Goal: Task Accomplishment & Management: Manage account settings

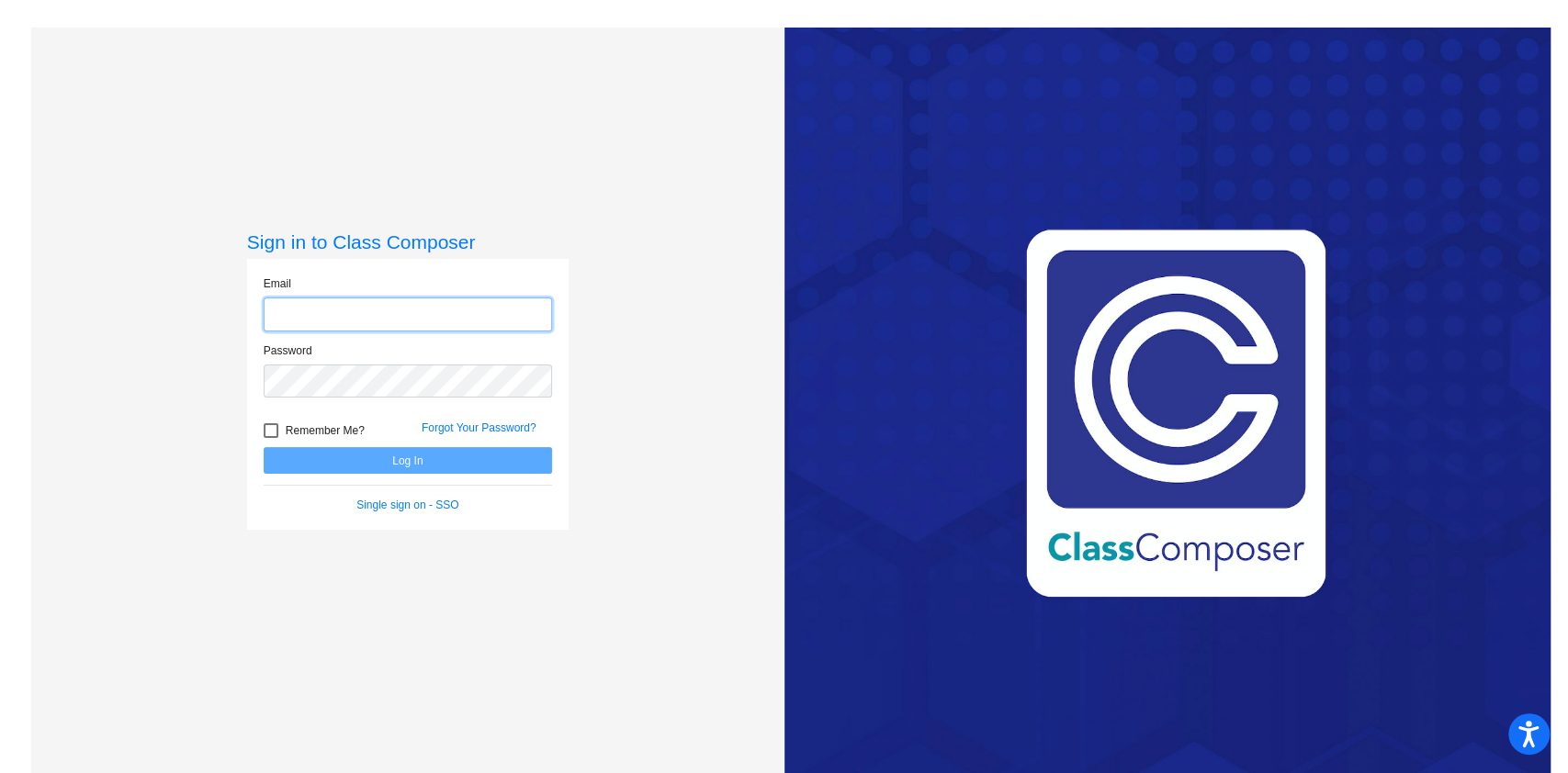
type input "[PERSON_NAME][EMAIL_ADDRESS][PERSON_NAME][DOMAIN_NAME]"
click at [423, 463] on button "Log In" at bounding box center [408, 460] width 289 height 27
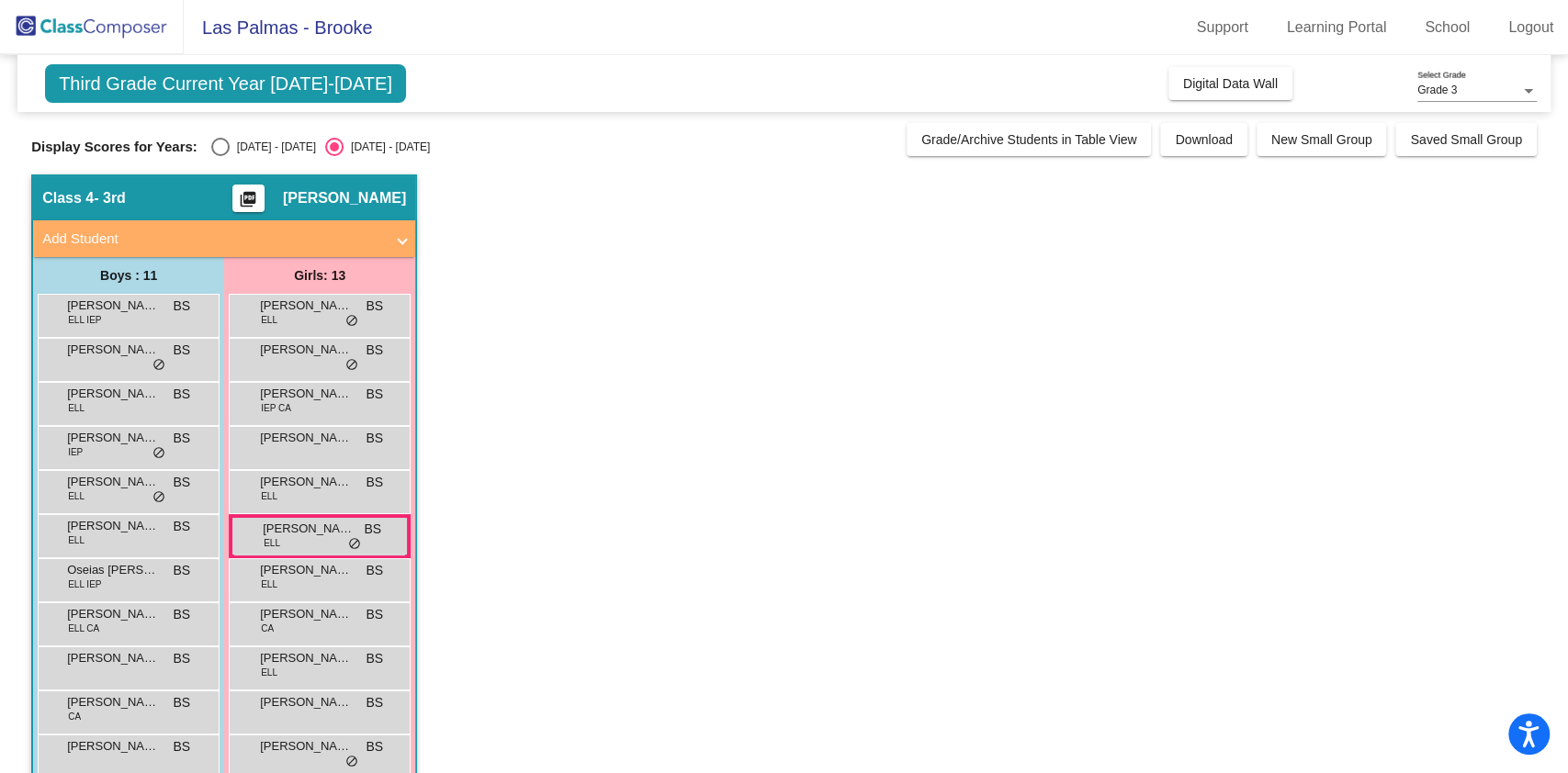
click at [224, 147] on div "Select an option" at bounding box center [220, 147] width 18 height 18
click at [220, 156] on input "[DATE] - [DATE]" at bounding box center [219, 156] width 1 height 1
radio input "true"
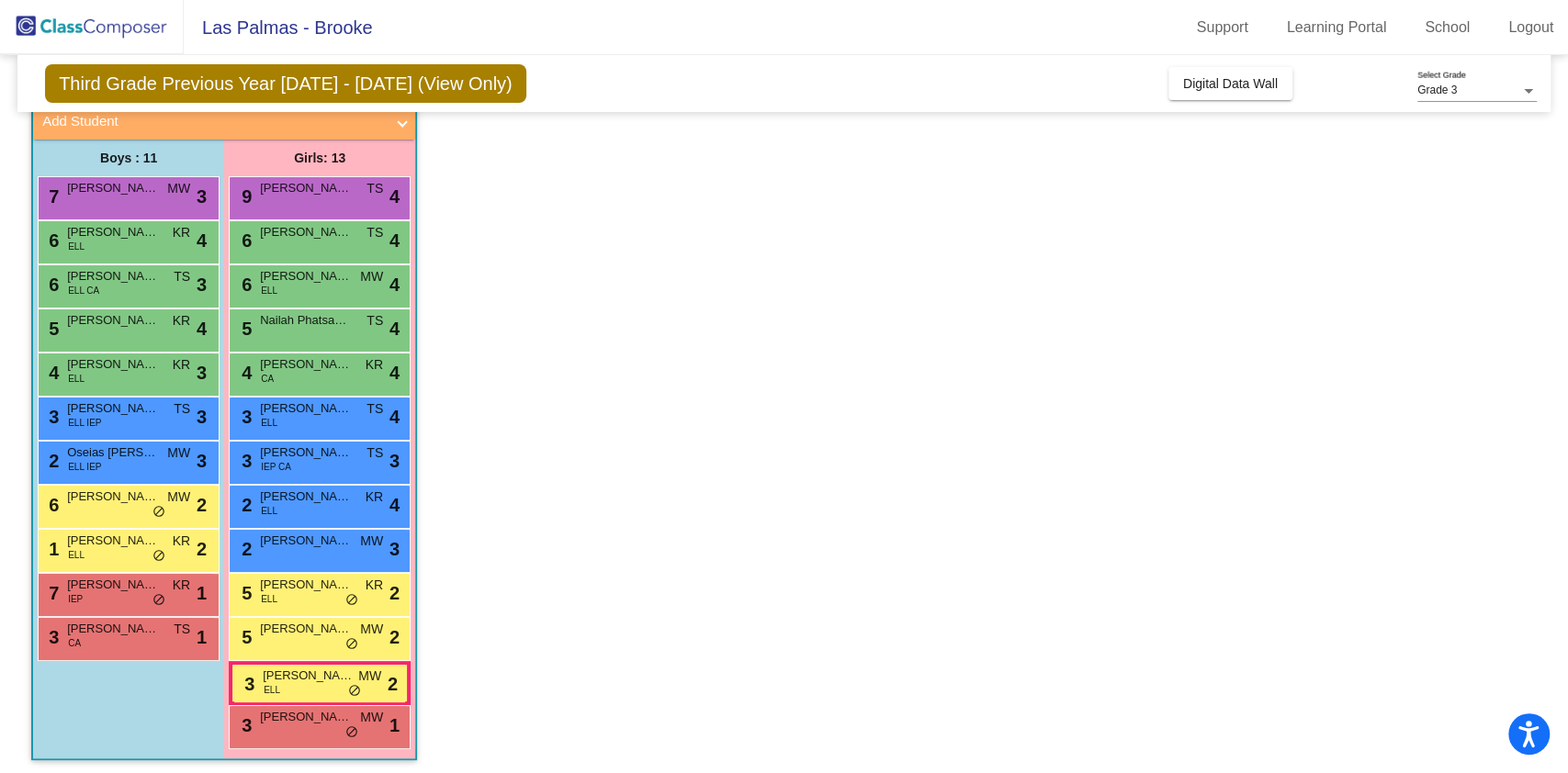
scroll to position [115, 0]
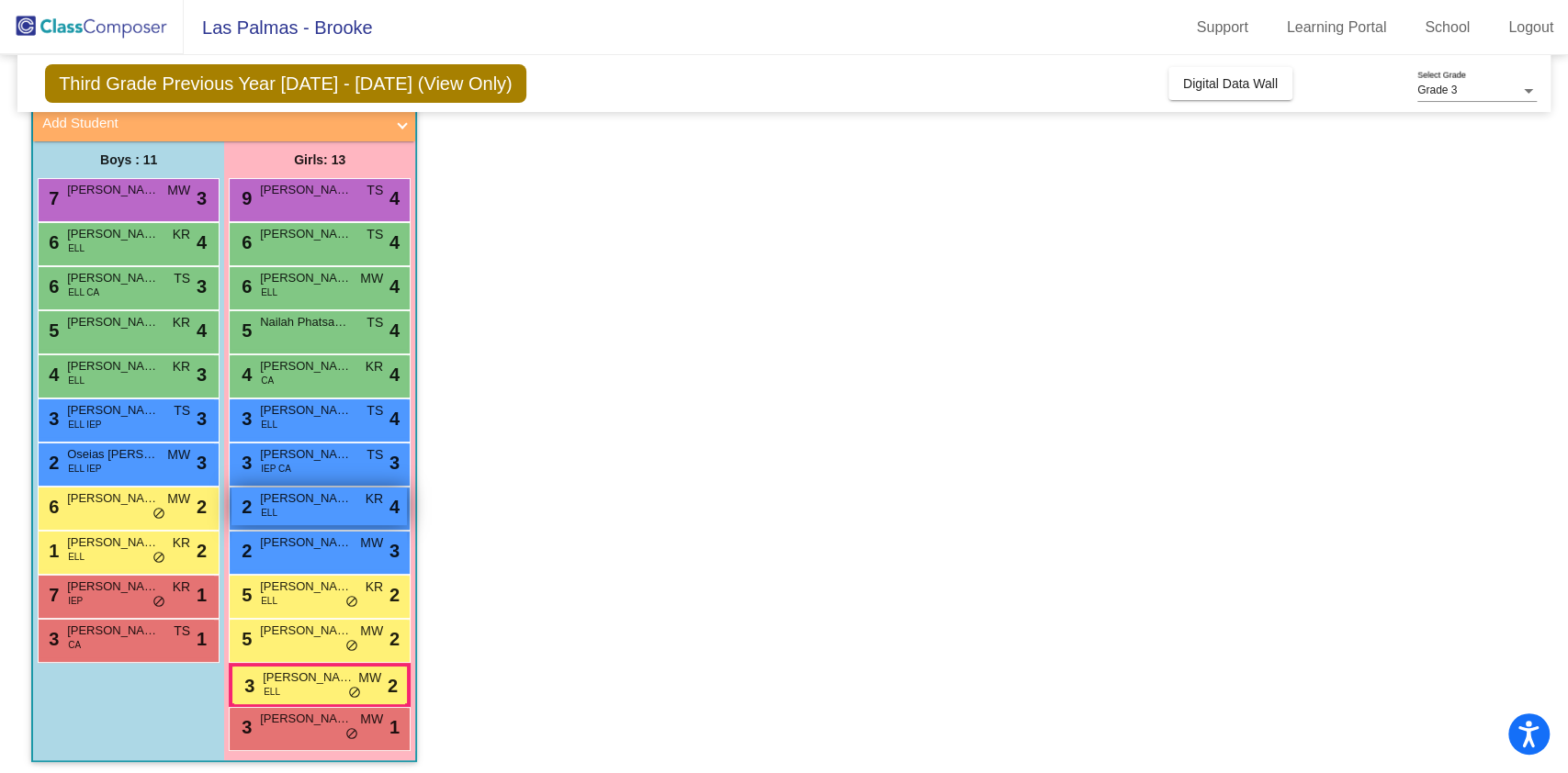
click at [301, 509] on div "2 [PERSON_NAME] [PERSON_NAME] KR lock do_not_disturb_alt 4" at bounding box center [319, 507] width 175 height 38
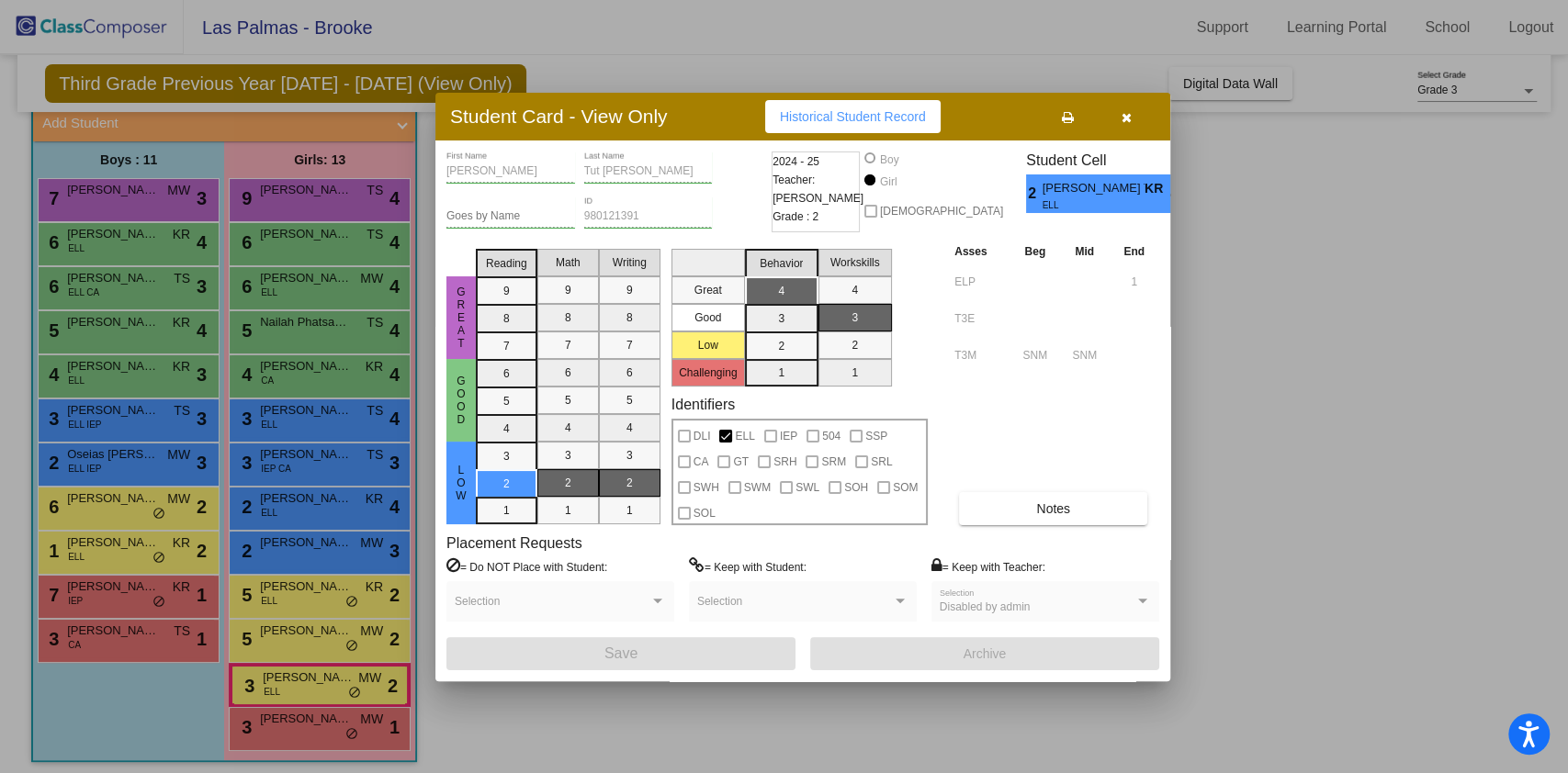
click at [1129, 115] on icon "button" at bounding box center [1127, 117] width 10 height 12
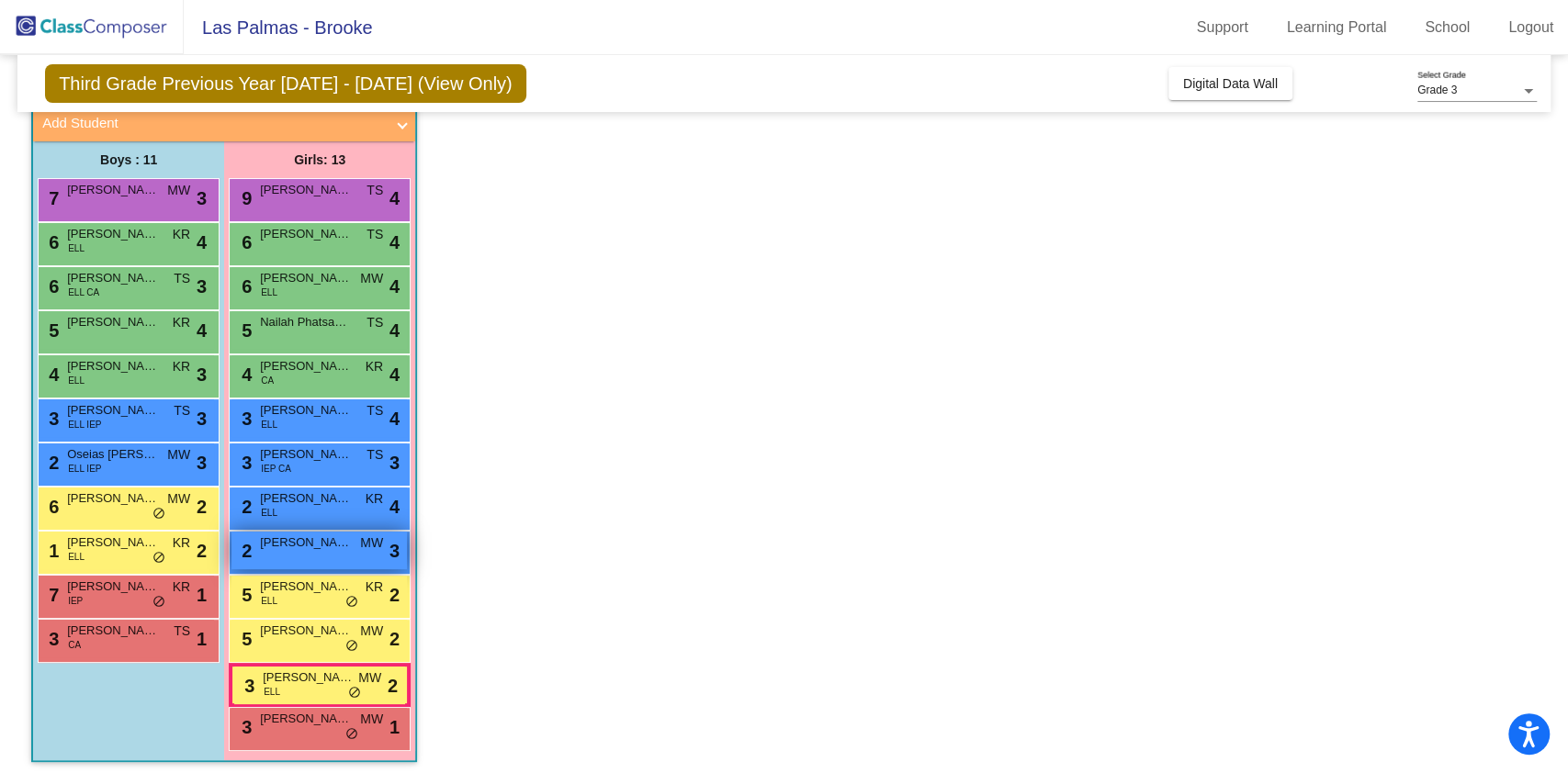
click at [285, 558] on div "2 [PERSON_NAME] MW lock do_not_disturb_alt 3" at bounding box center [319, 551] width 175 height 38
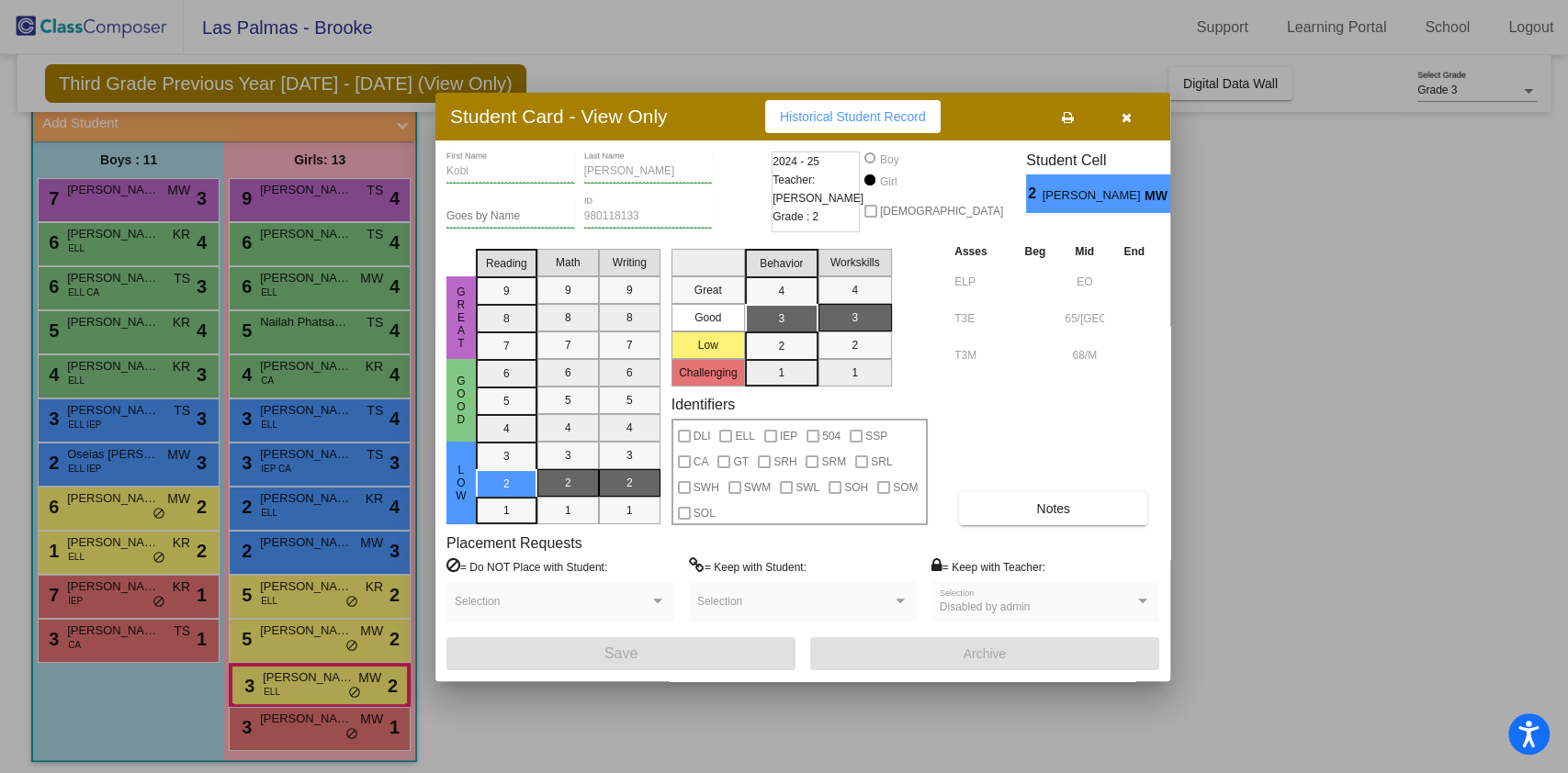
click at [1491, 585] on div at bounding box center [784, 386] width 1568 height 773
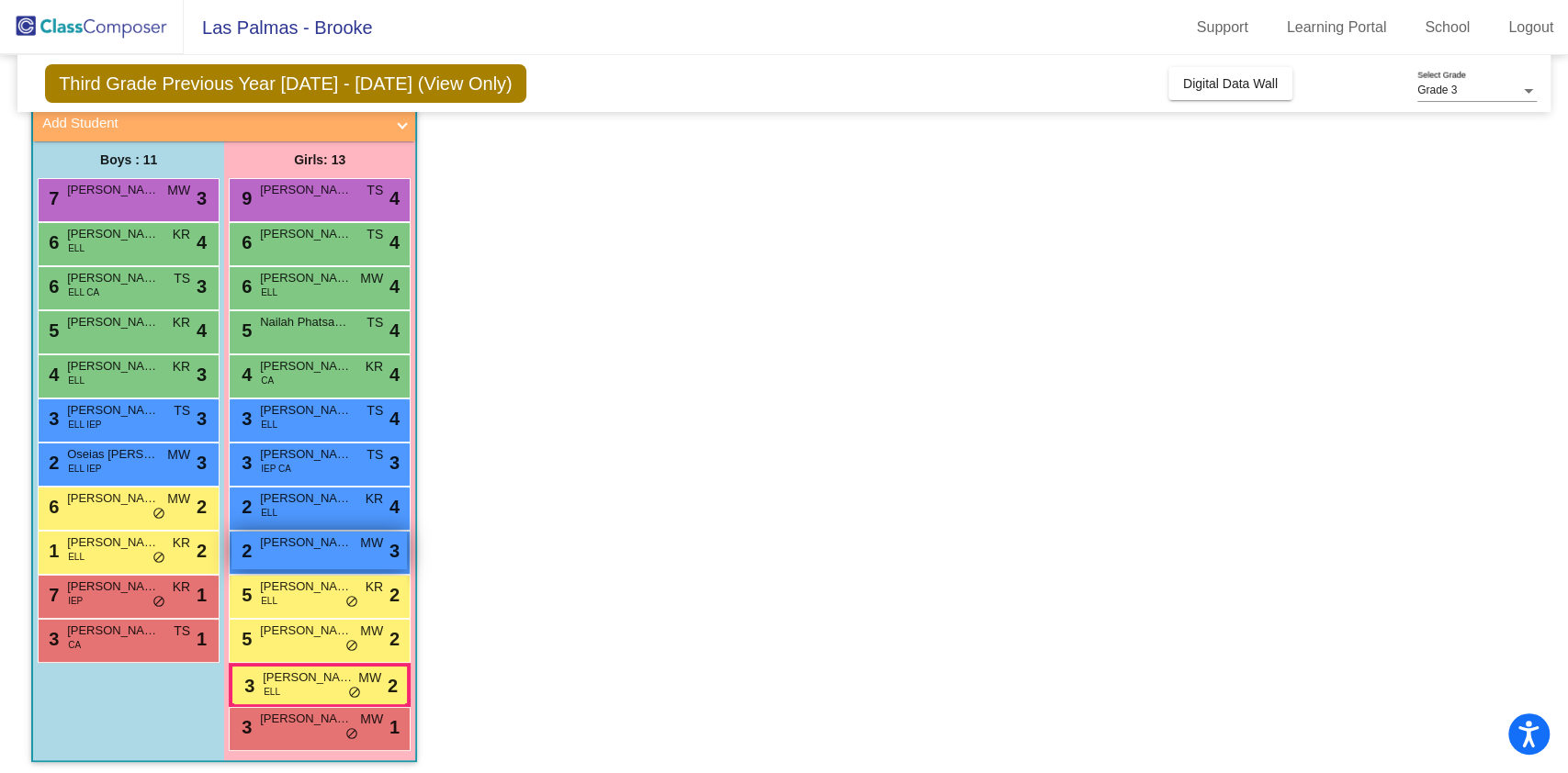
click at [310, 546] on span "[PERSON_NAME]" at bounding box center [306, 542] width 92 height 18
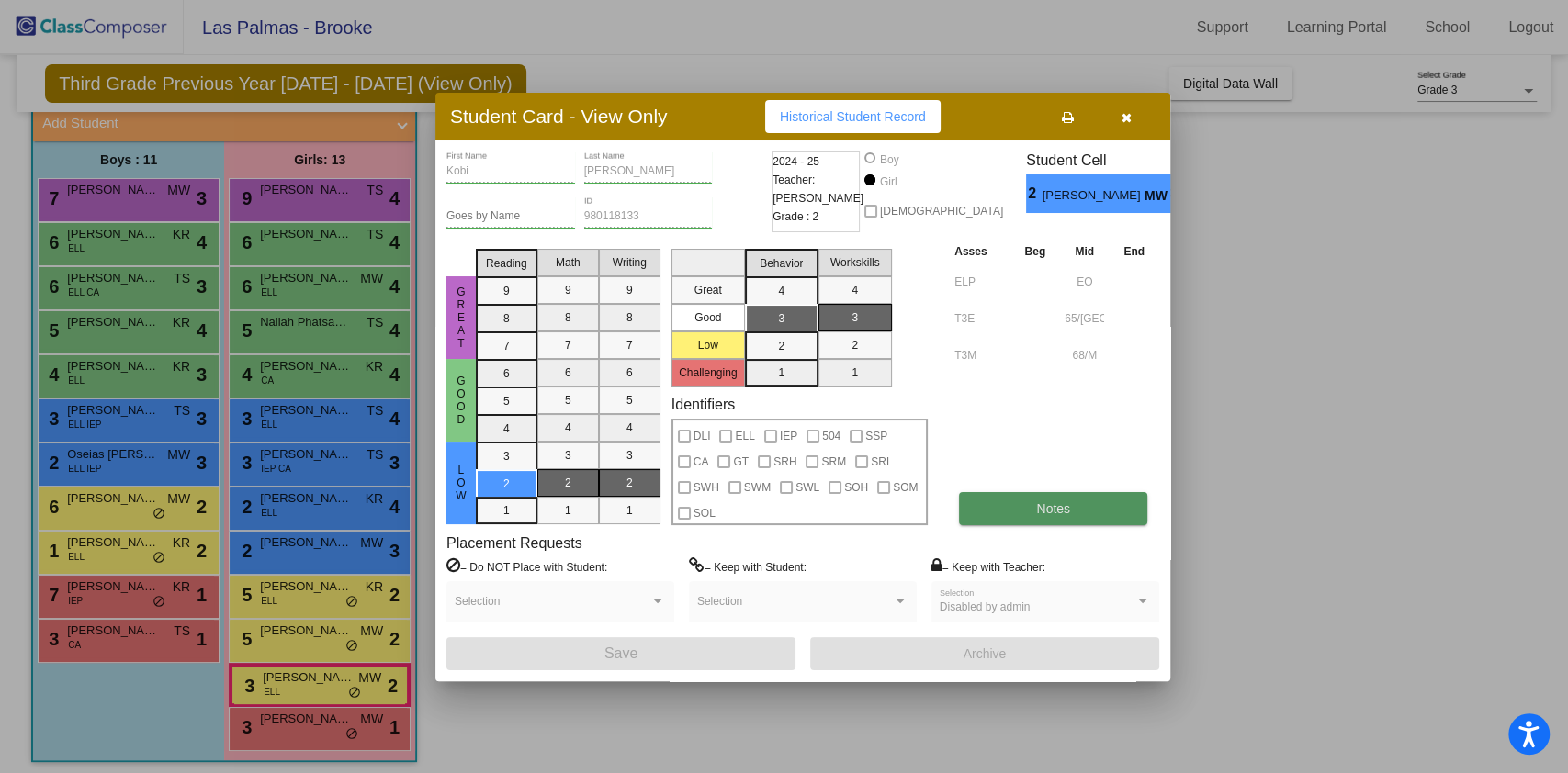
click at [1111, 507] on button "Notes" at bounding box center [1053, 508] width 189 height 33
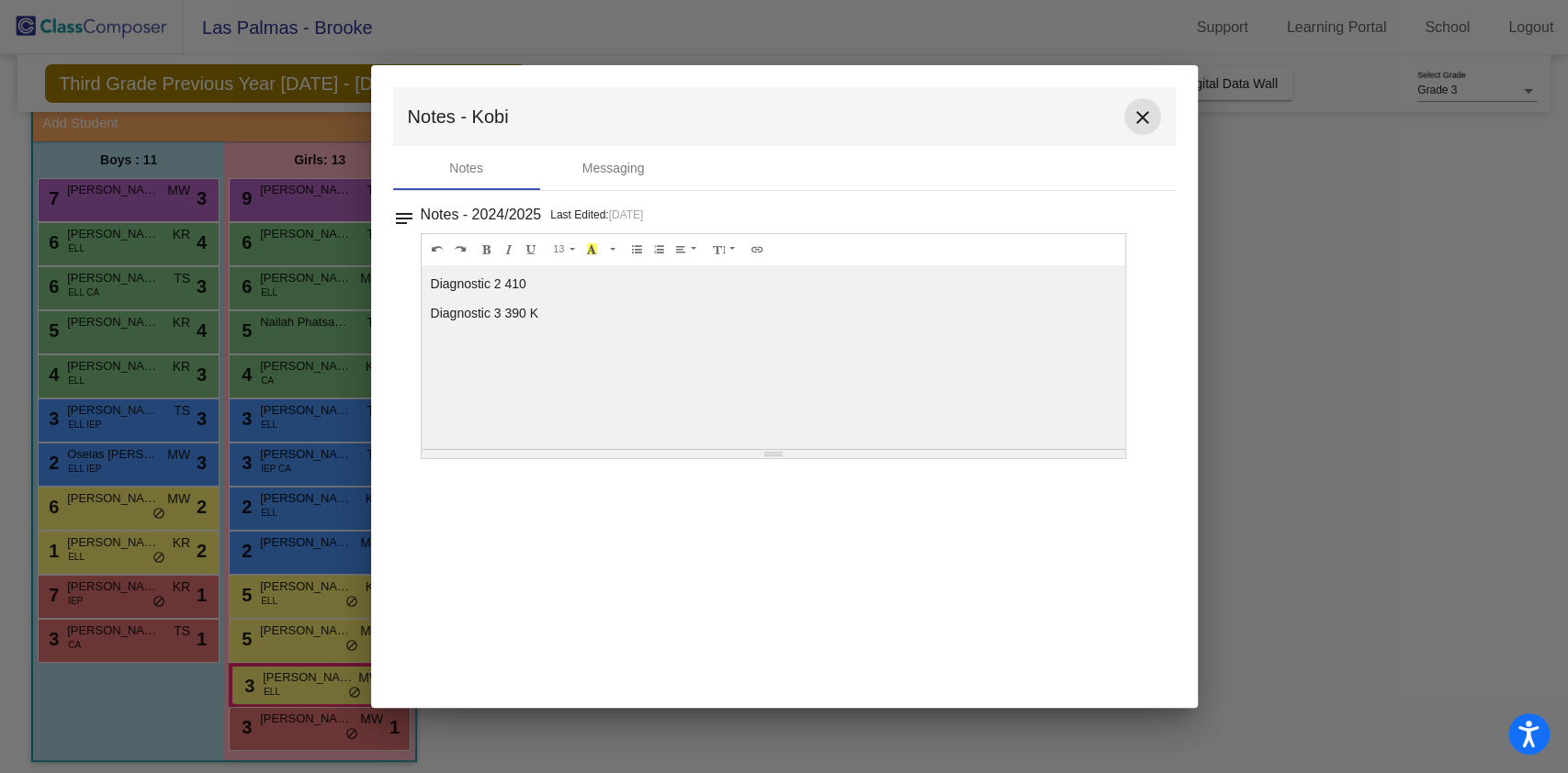
click at [1142, 117] on mat-icon "close" at bounding box center [1142, 117] width 22 height 22
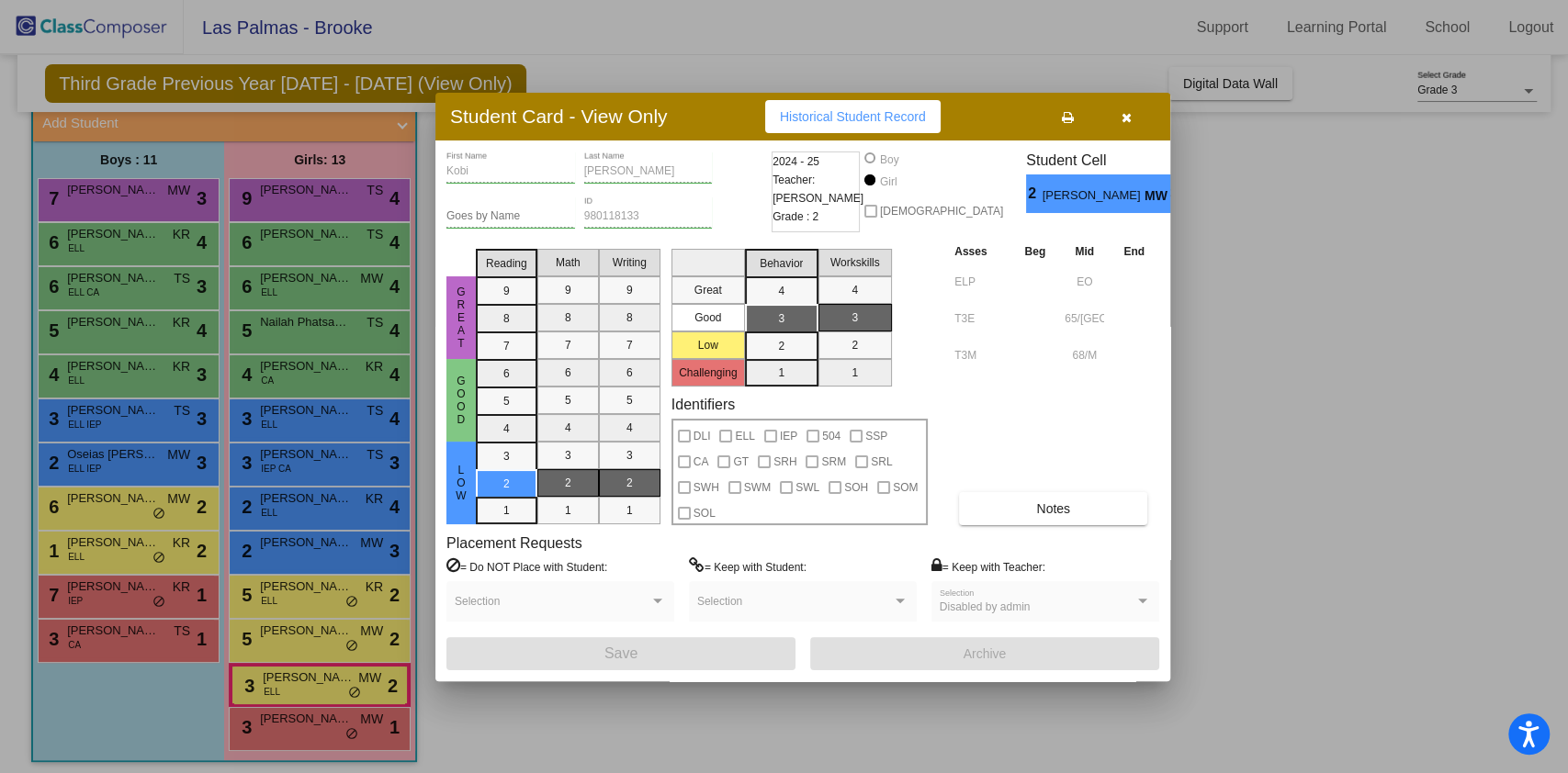
click at [1408, 484] on div at bounding box center [784, 386] width 1568 height 773
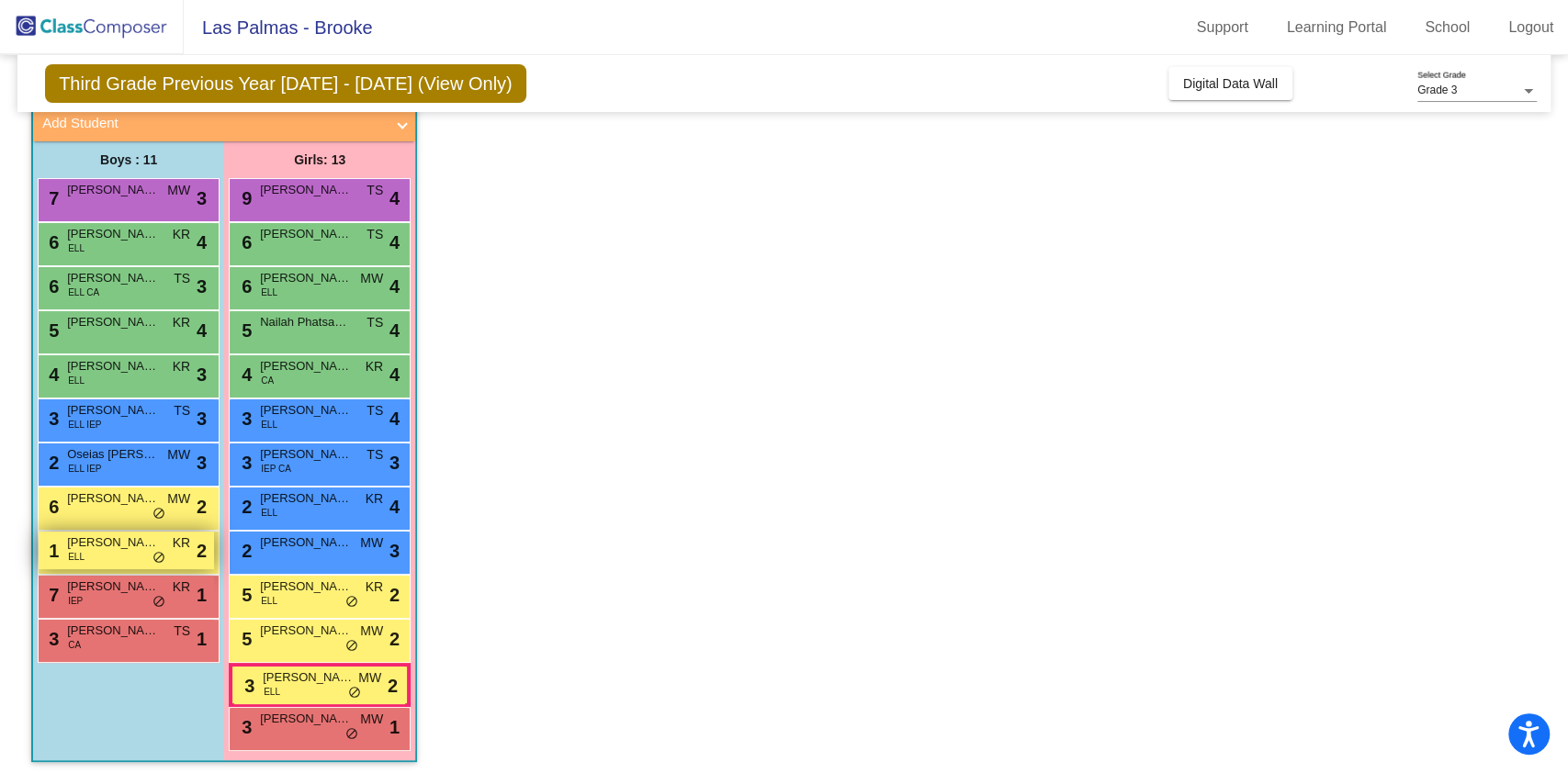
click at [121, 552] on div "1 [PERSON_NAME] [PERSON_NAME] lock do_not_disturb_alt 2" at bounding box center [126, 551] width 175 height 38
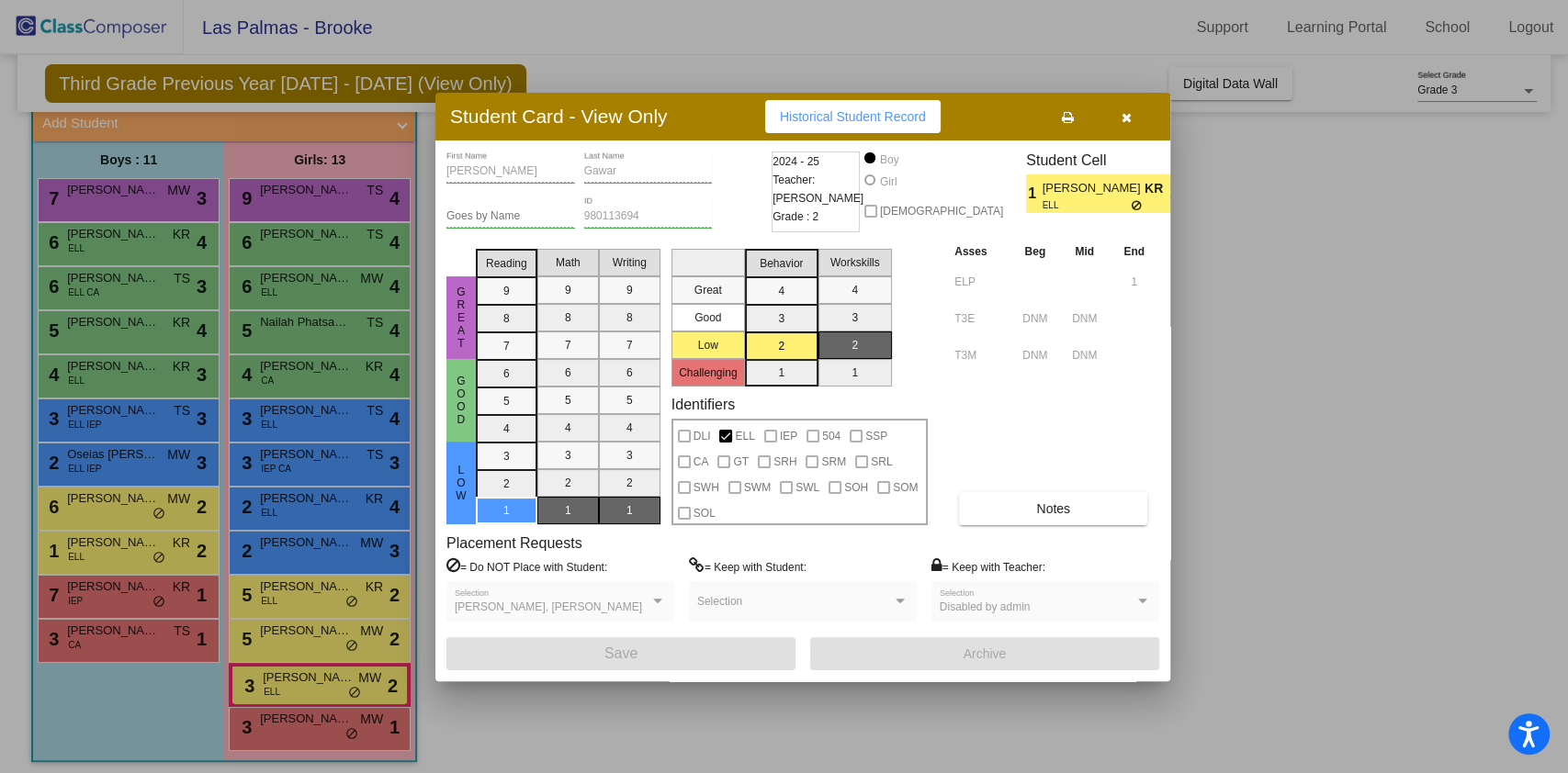
click at [1069, 542] on div "Placement Requests = Do NOT Place with Student: [PERSON_NAME], [PERSON_NAME] Se…" at bounding box center [803, 586] width 713 height 103
click at [1067, 519] on button "Notes" at bounding box center [1053, 508] width 189 height 33
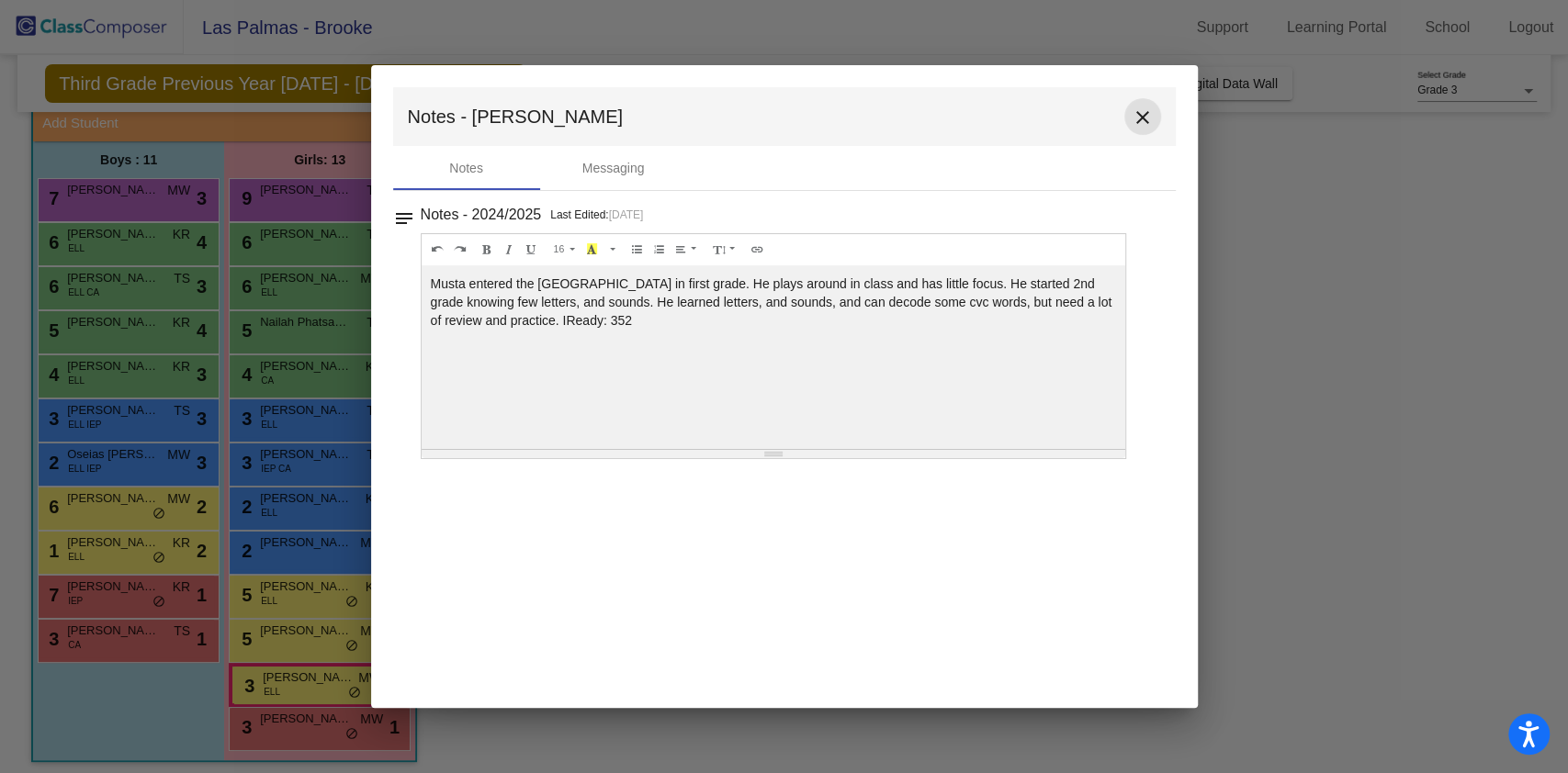
click at [1155, 123] on button "close" at bounding box center [1142, 116] width 37 height 37
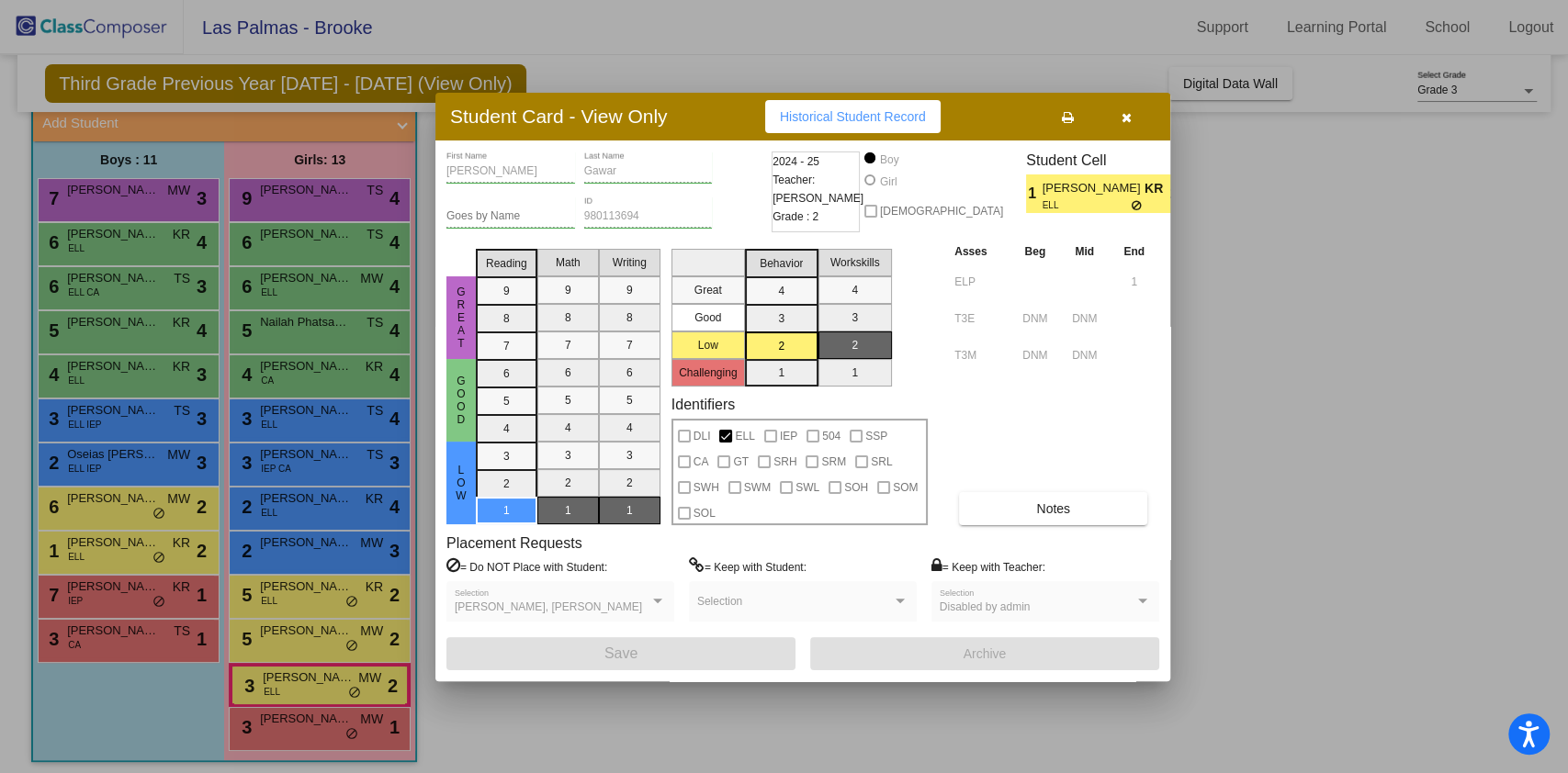
click at [1132, 118] on button "button" at bounding box center [1127, 116] width 59 height 33
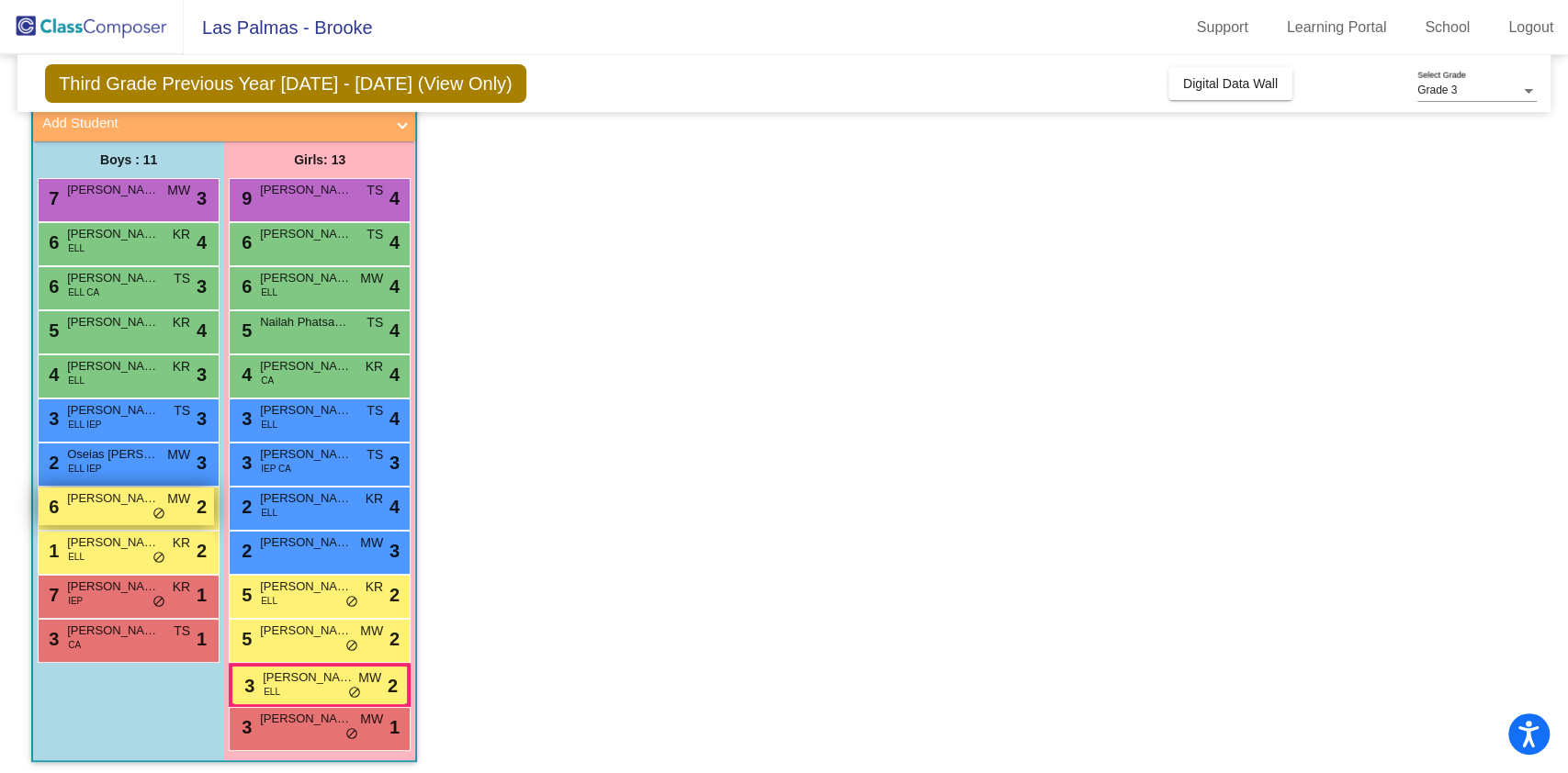
click at [110, 503] on span "[PERSON_NAME]" at bounding box center [112, 498] width 92 height 18
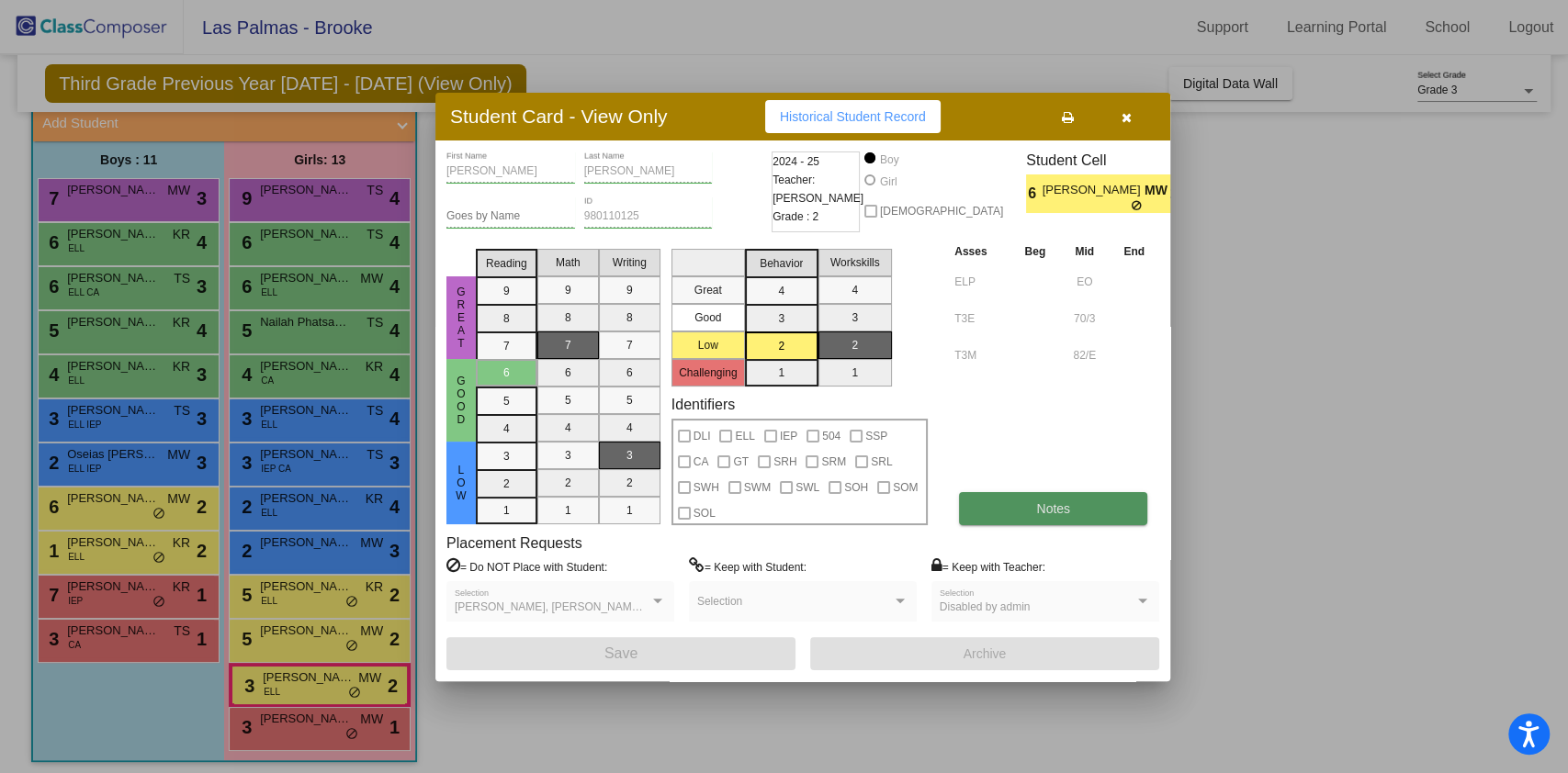
click at [1015, 509] on button "Notes" at bounding box center [1053, 508] width 189 height 33
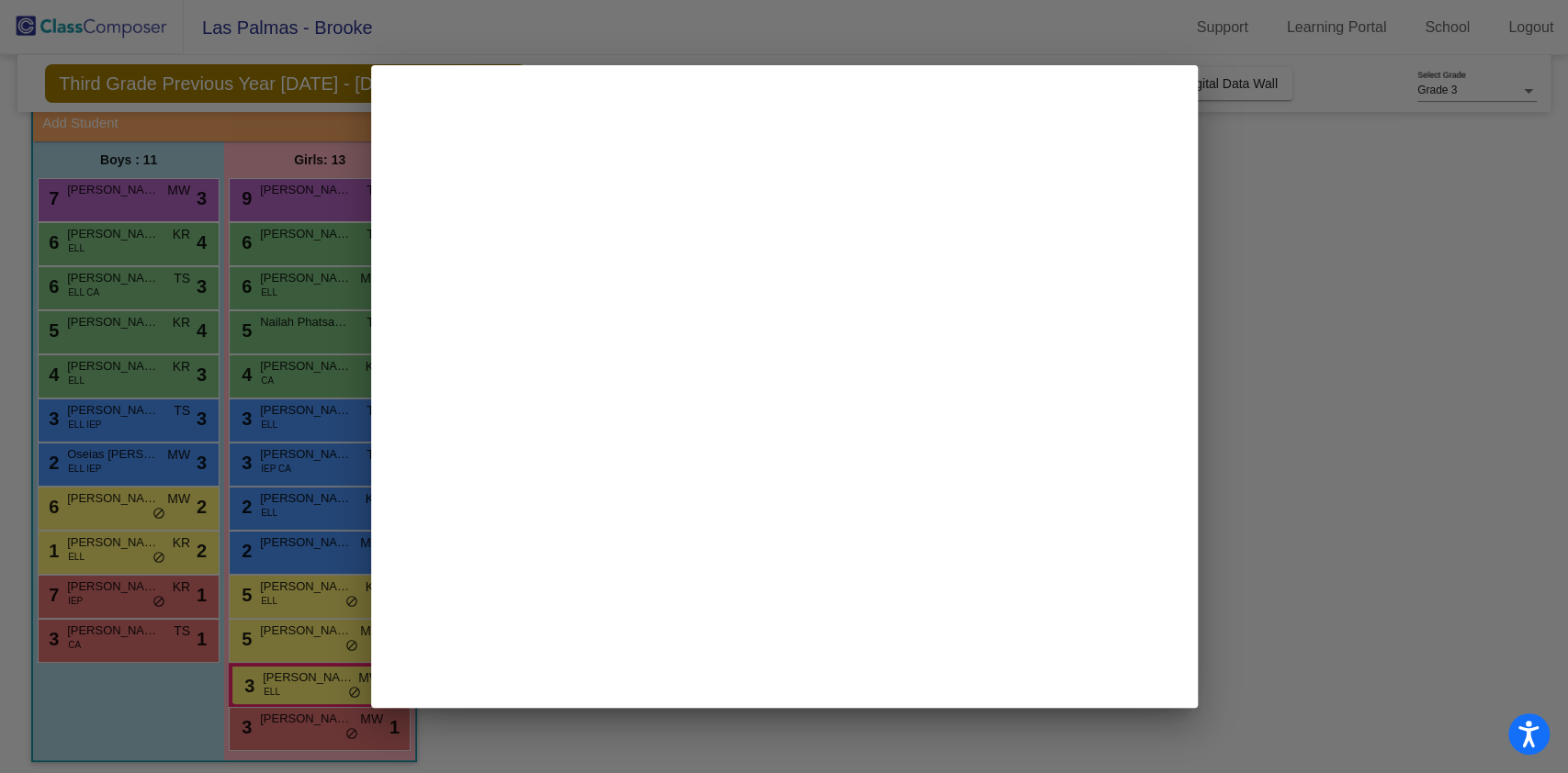
click at [1015, 509] on mat-dialog-container at bounding box center [784, 386] width 826 height 643
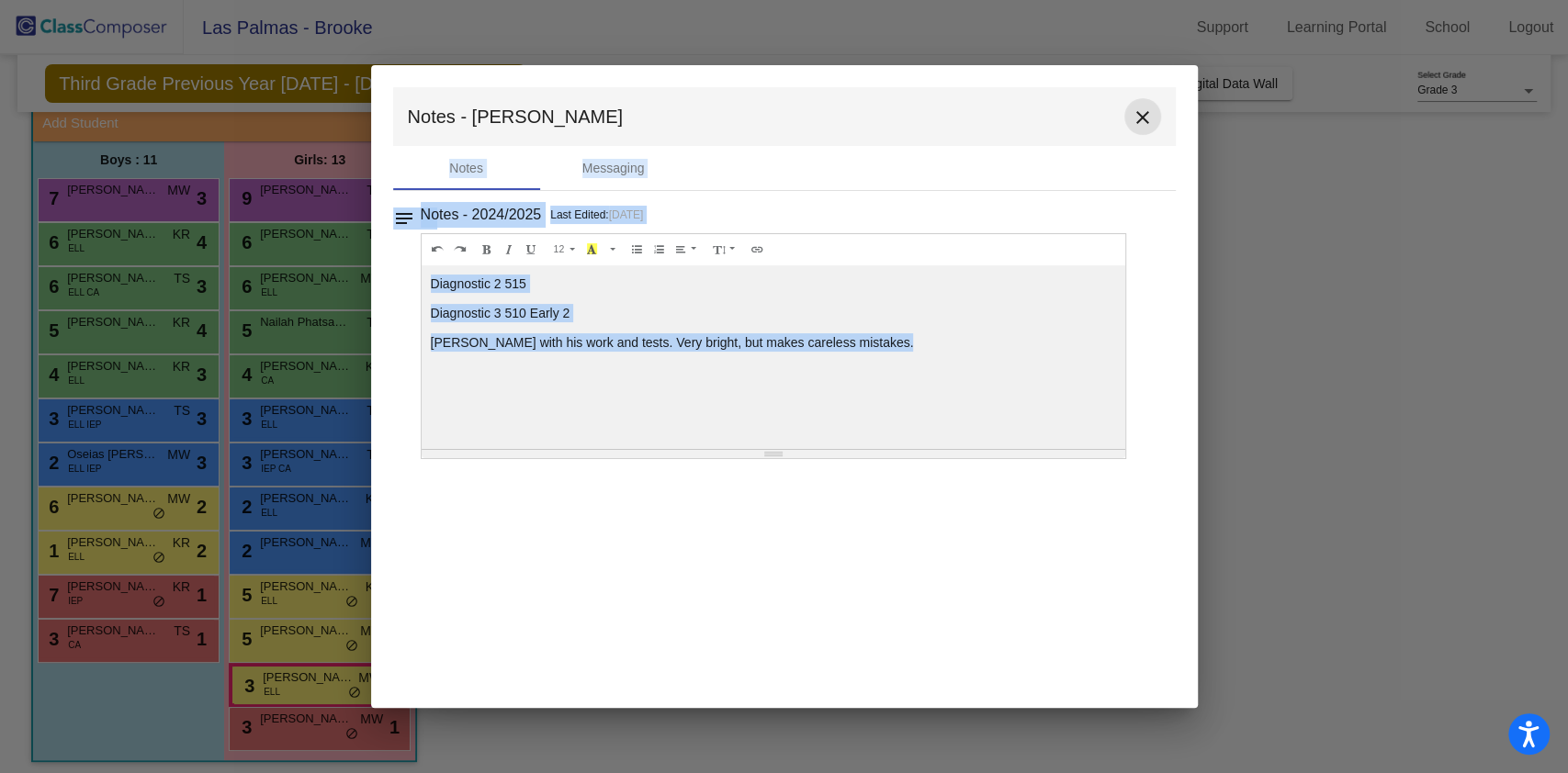
click at [1136, 119] on mat-icon "close" at bounding box center [1142, 117] width 22 height 22
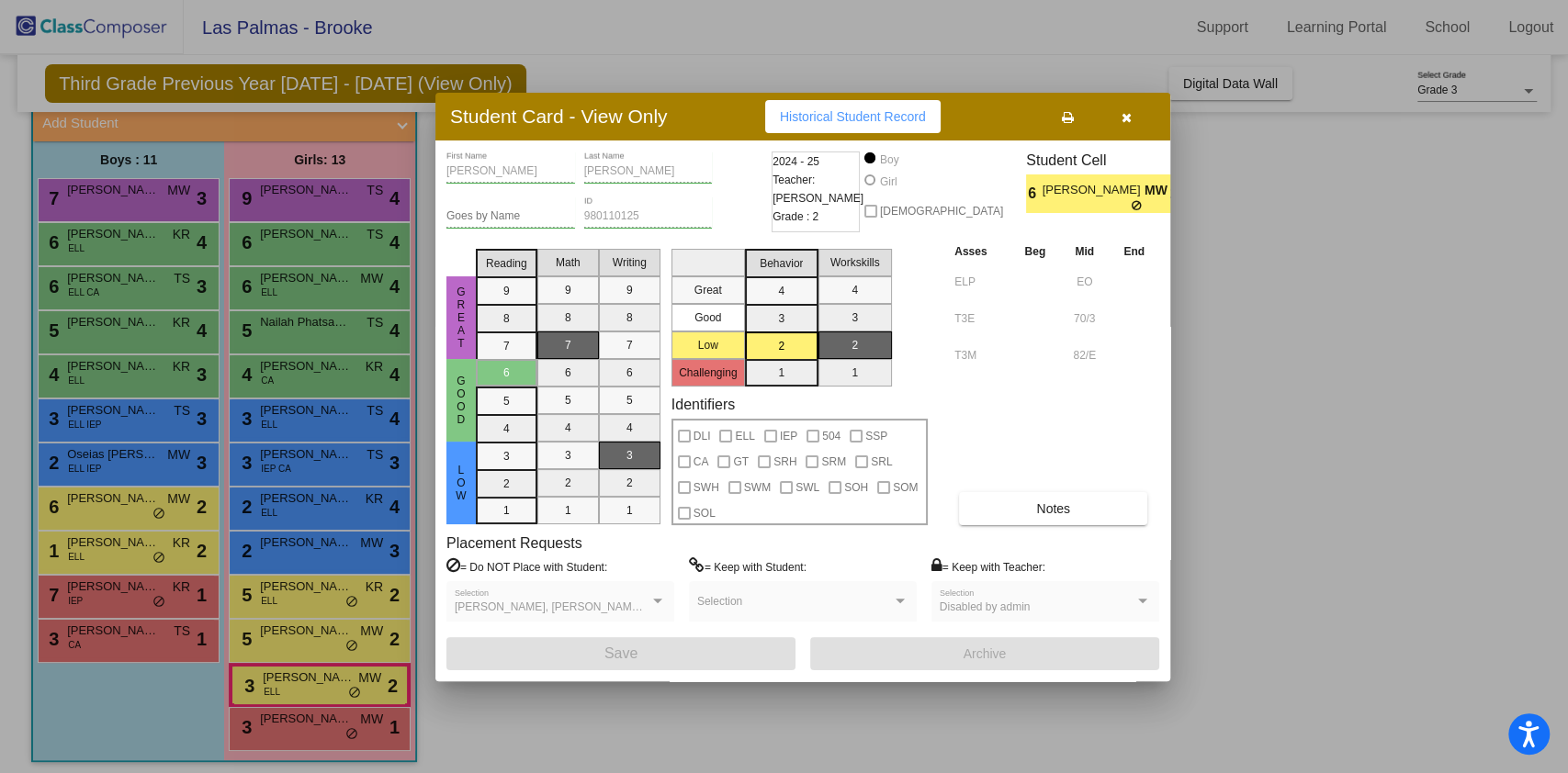
click at [1335, 359] on div at bounding box center [784, 386] width 1568 height 773
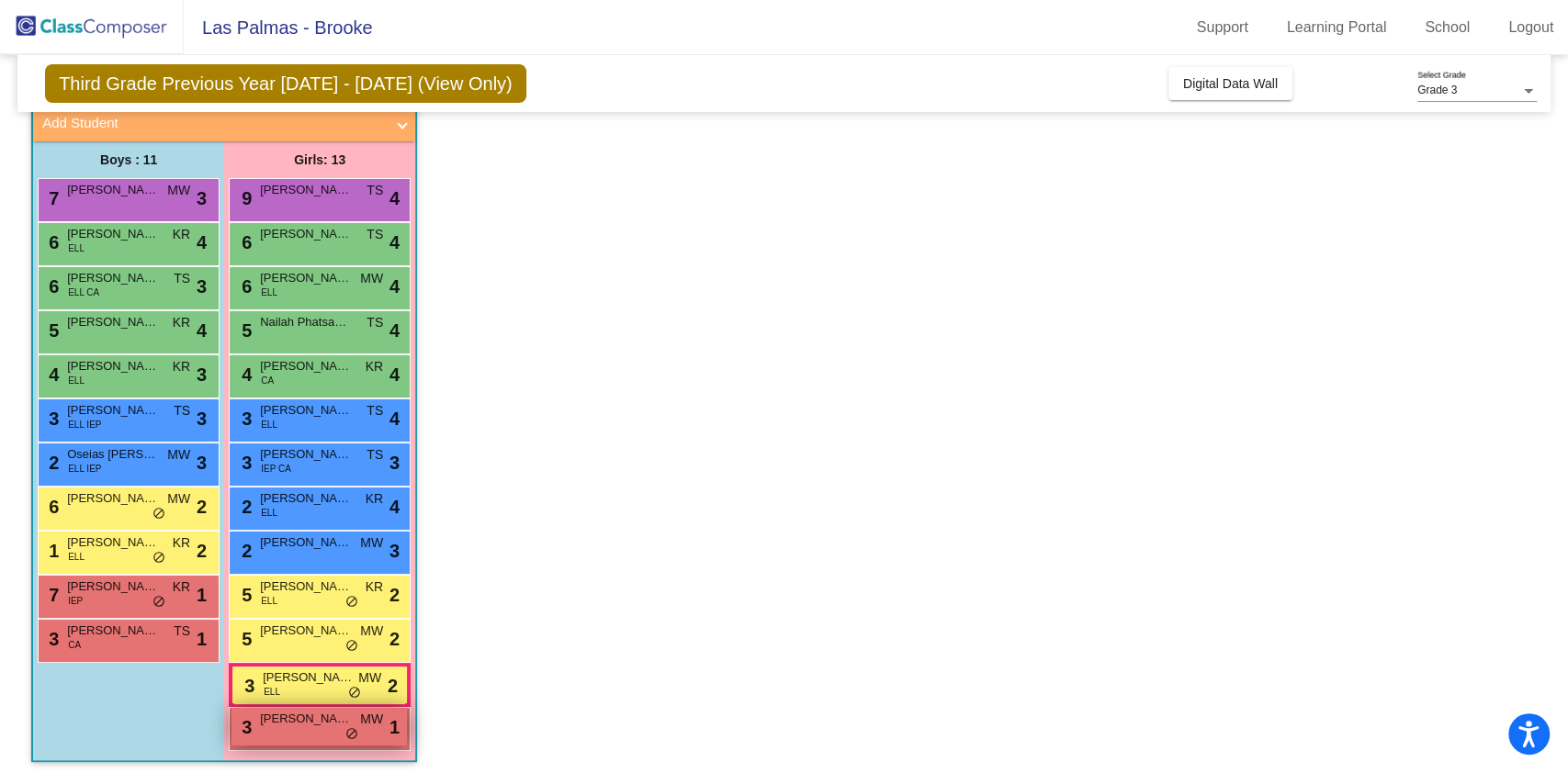
click at [345, 733] on span "do_not_disturb_alt" at bounding box center [351, 734] width 12 height 14
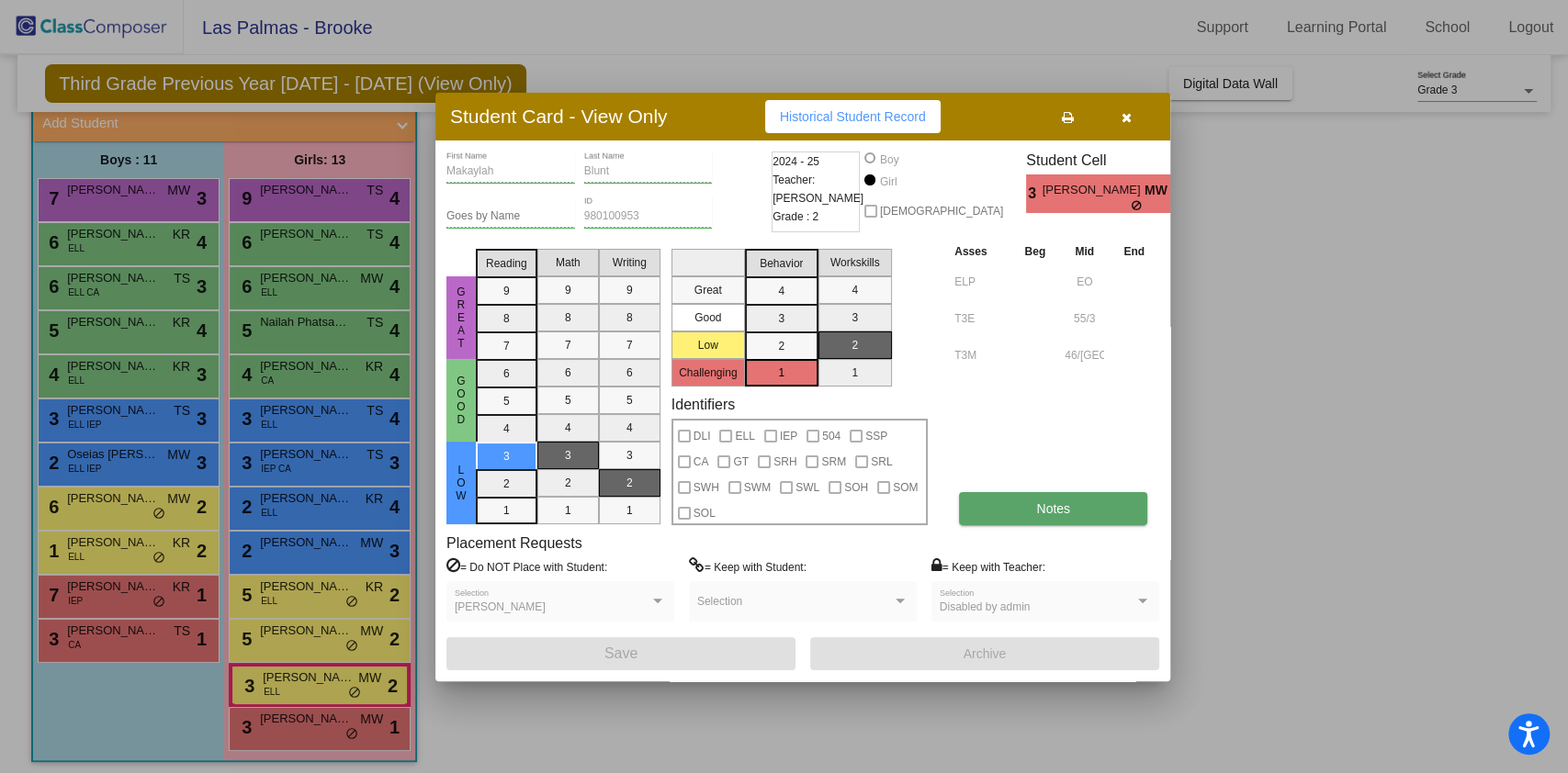
click at [1050, 510] on span "Notes" at bounding box center [1053, 508] width 34 height 14
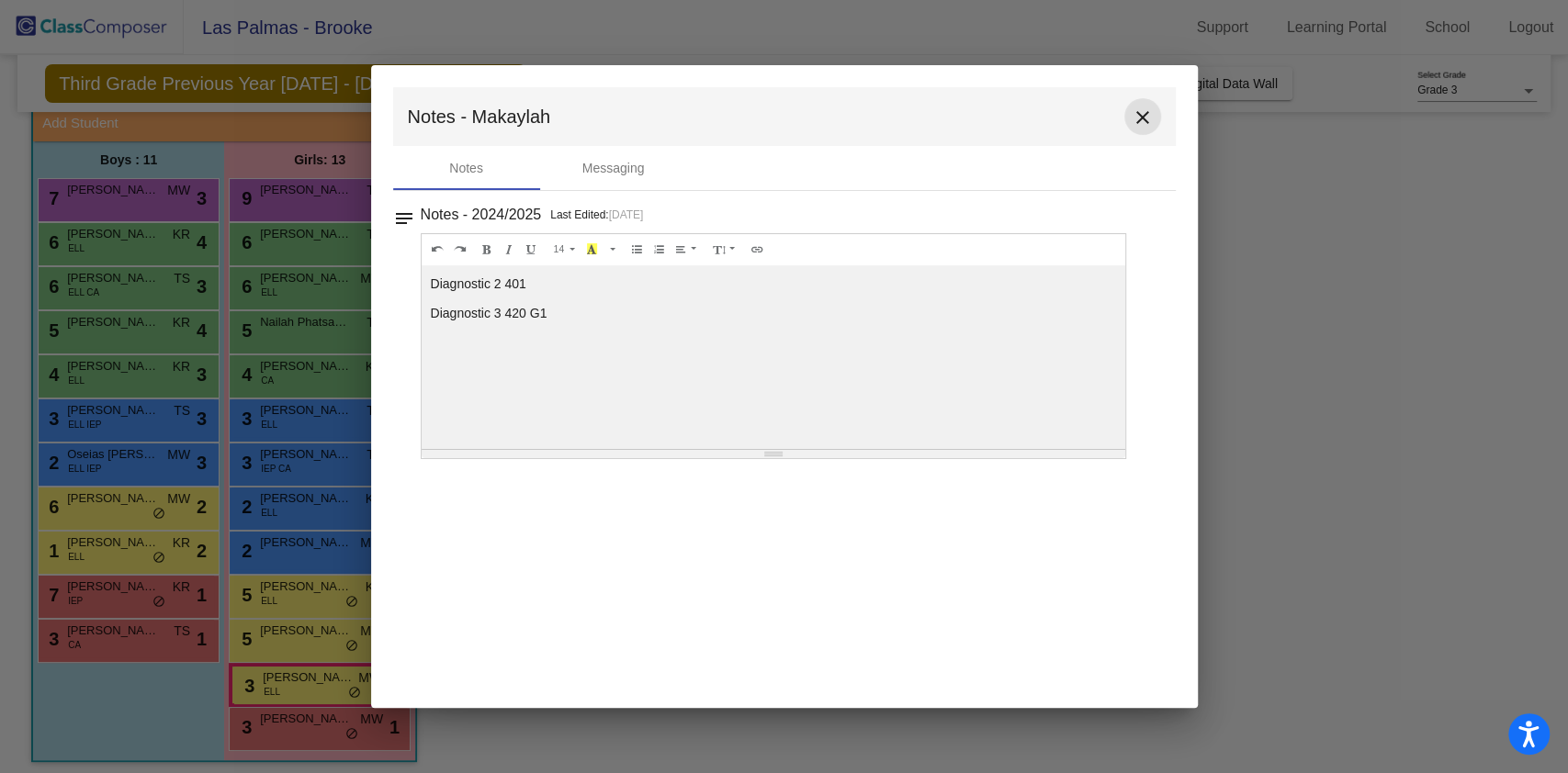
click at [1143, 119] on mat-icon "close" at bounding box center [1142, 117] width 22 height 22
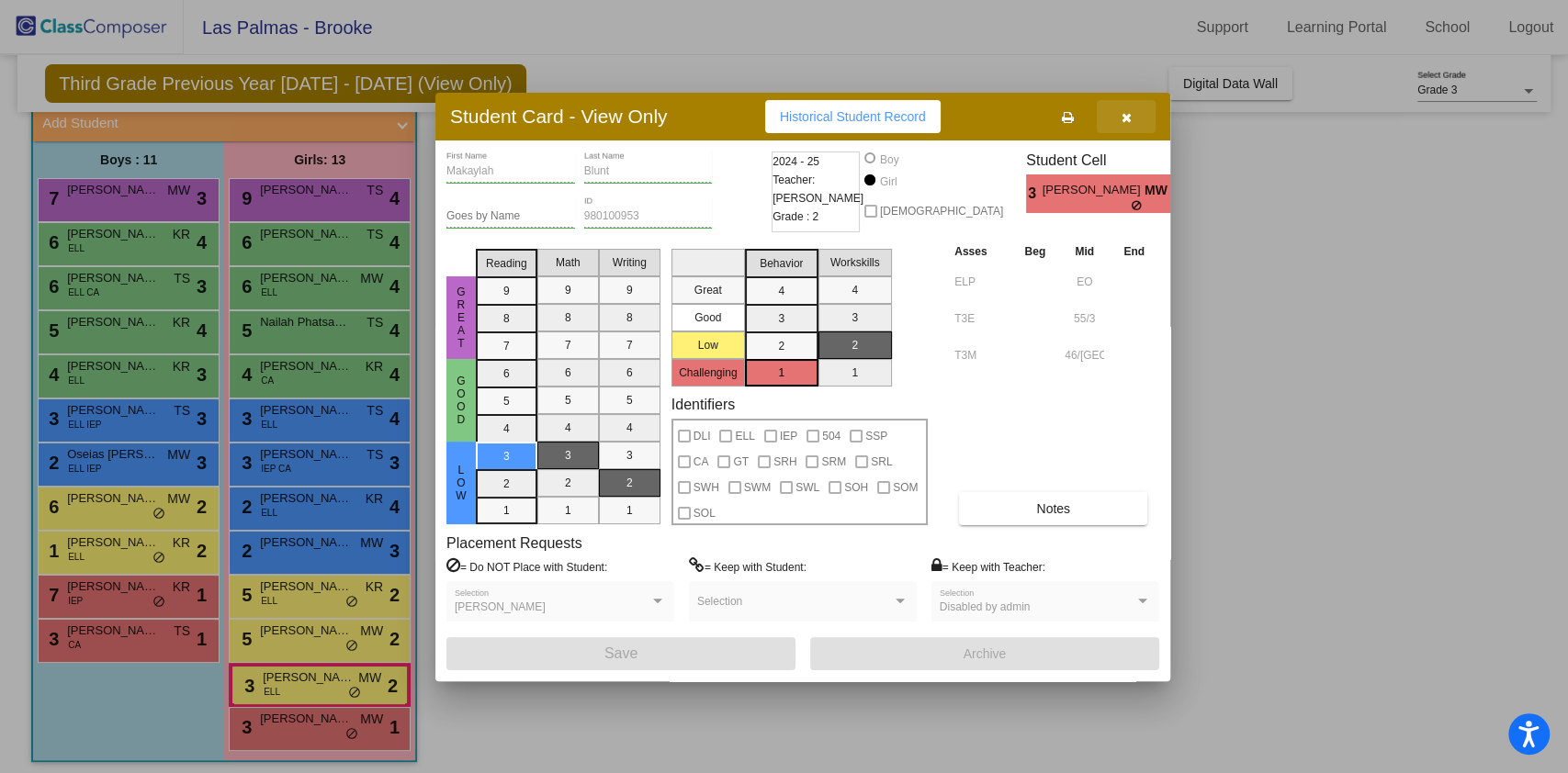
click at [1140, 113] on button "button" at bounding box center [1127, 116] width 59 height 33
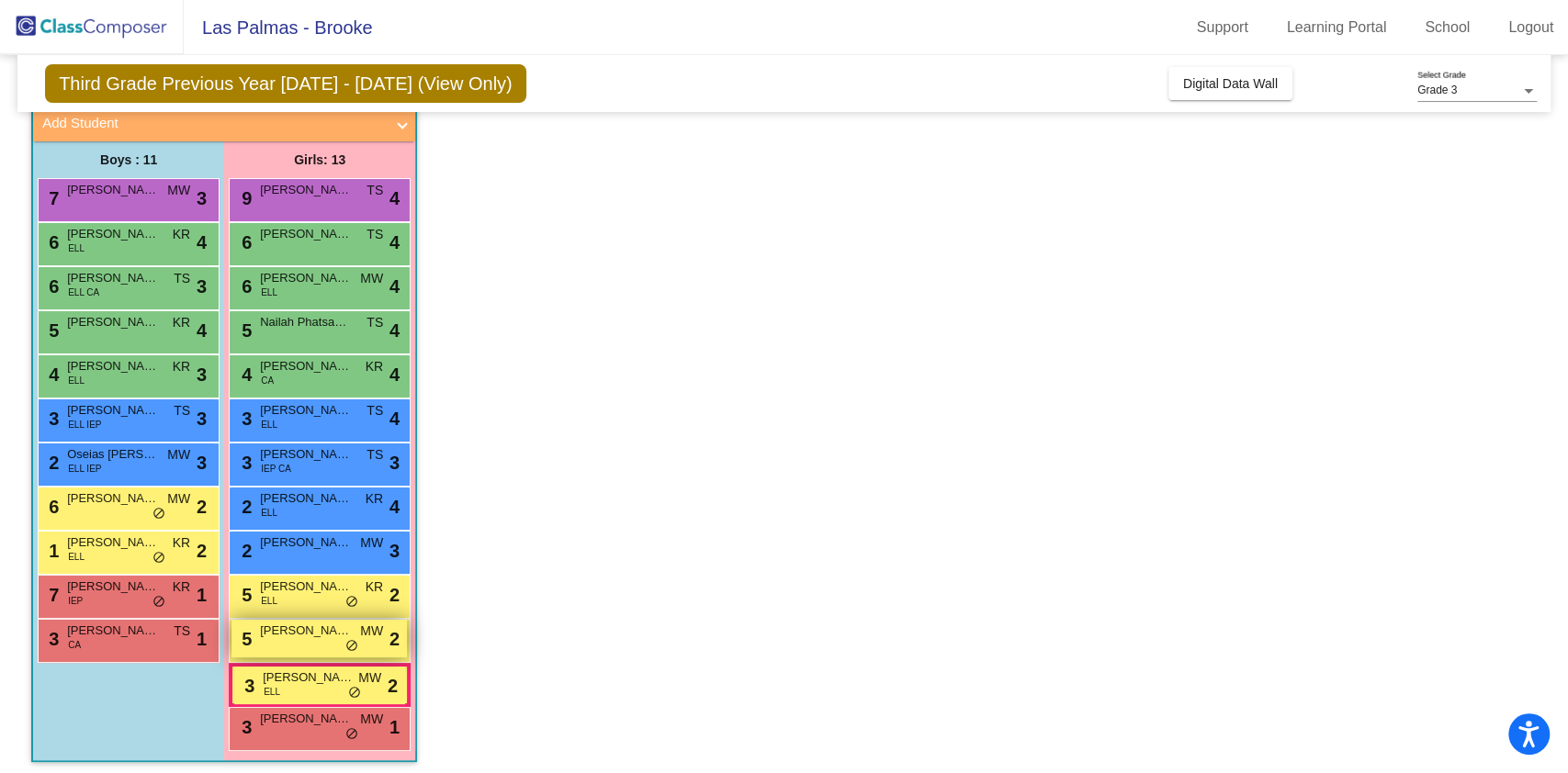
click at [296, 648] on div "5 [PERSON_NAME] MW lock do_not_disturb_alt 2" at bounding box center [319, 639] width 175 height 38
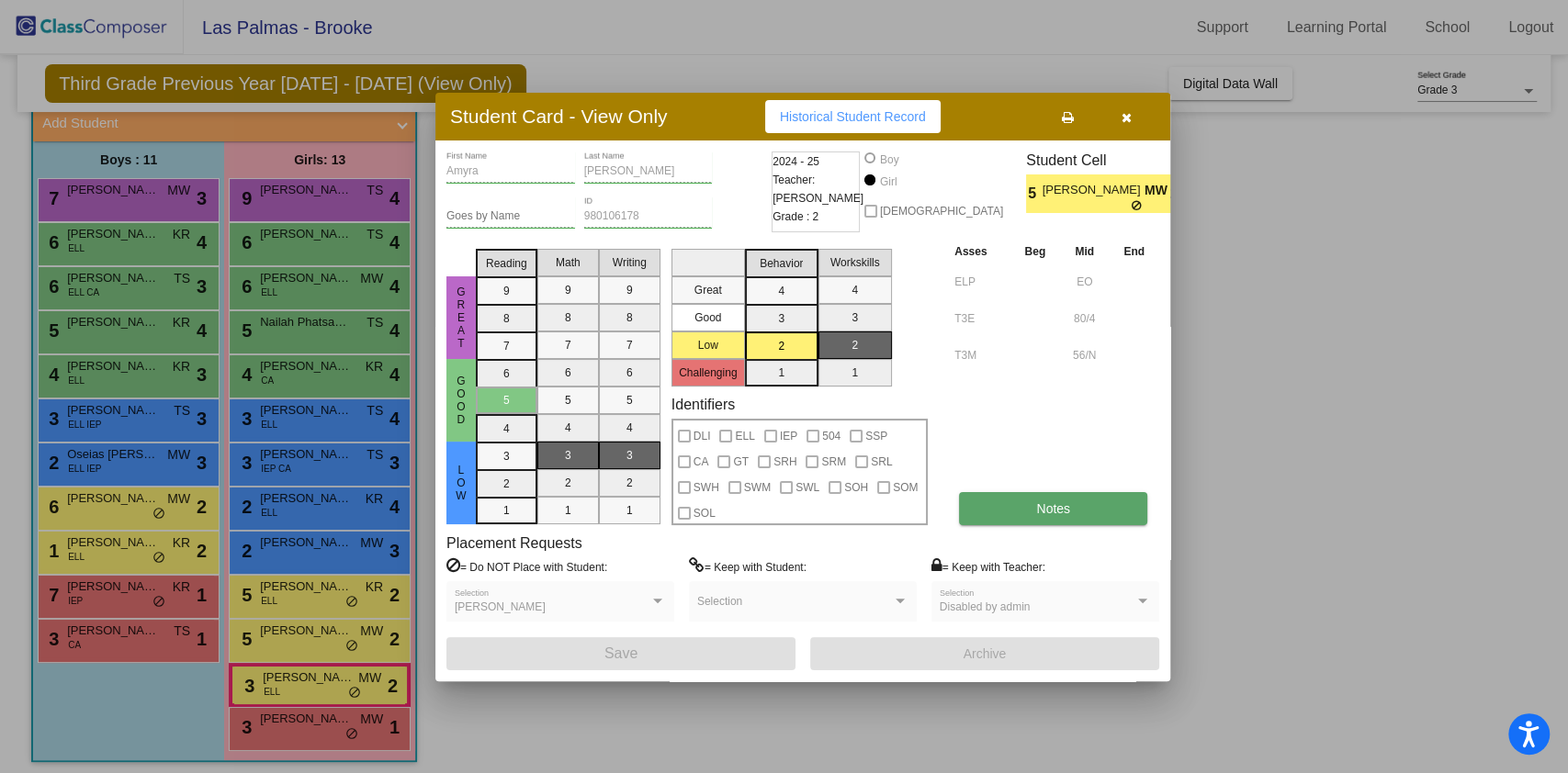
click at [1067, 506] on span "Notes" at bounding box center [1053, 508] width 34 height 14
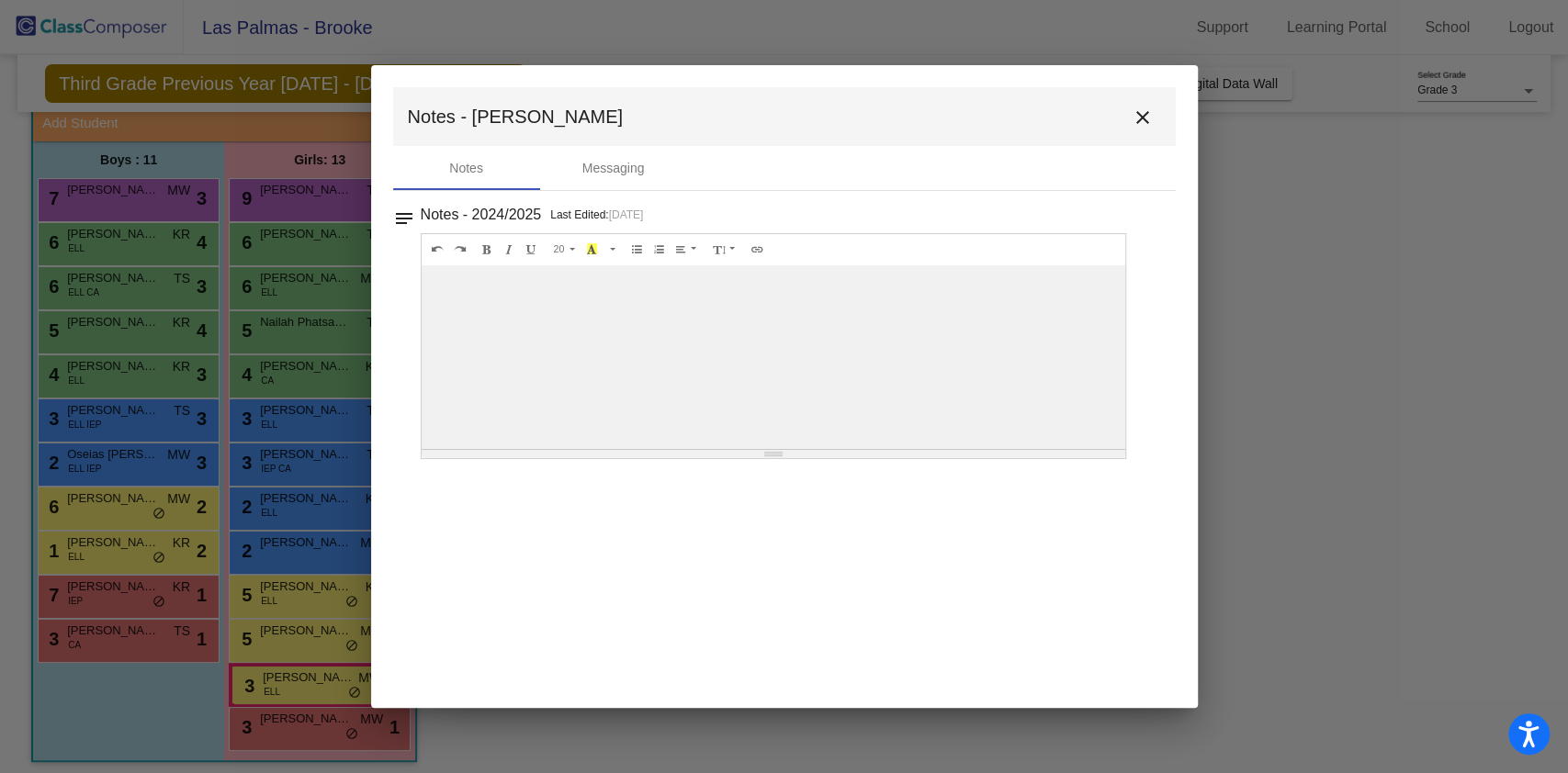
click at [1145, 113] on mat-icon "close" at bounding box center [1142, 117] width 22 height 22
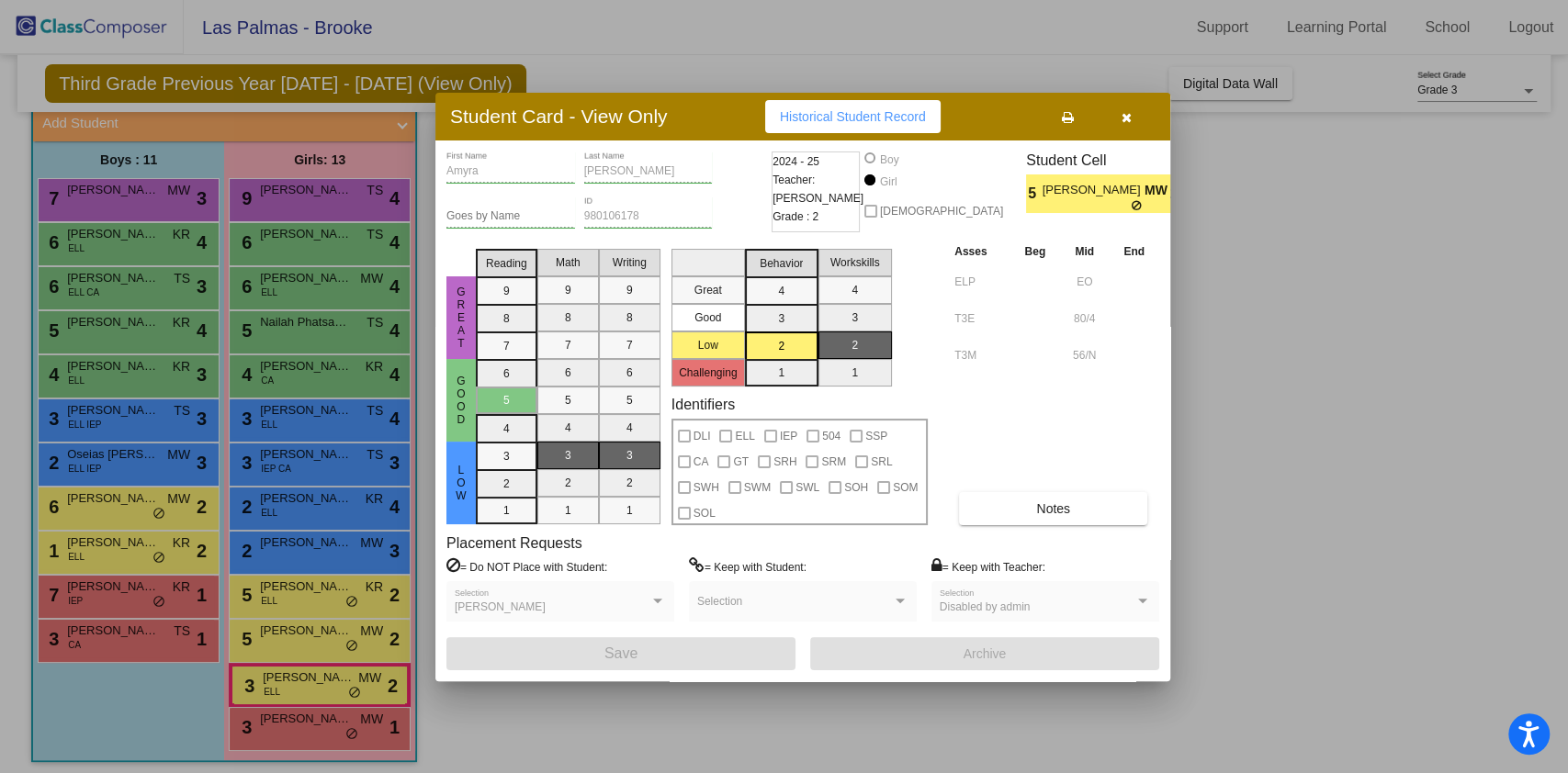
click at [307, 680] on div at bounding box center [784, 386] width 1568 height 773
